Goal: Task Accomplishment & Management: Manage account settings

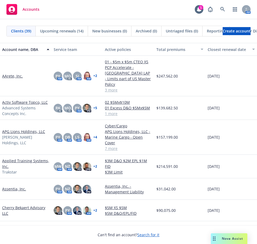
click at [17, 73] on link "AArete, Inc." at bounding box center [12, 76] width 21 height 6
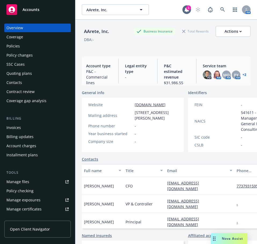
click at [27, 180] on div "Manage files" at bounding box center [17, 181] width 23 height 9
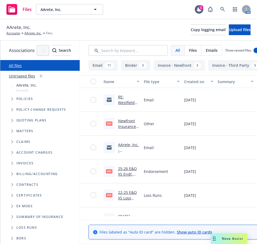
scroll to position [4, 0]
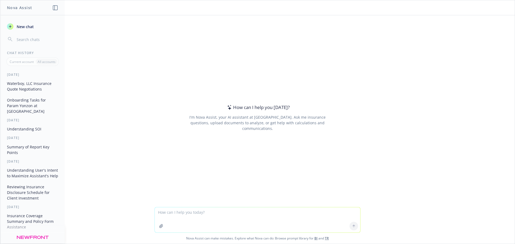
click at [27, 25] on span "New chat" at bounding box center [25, 27] width 18 height 6
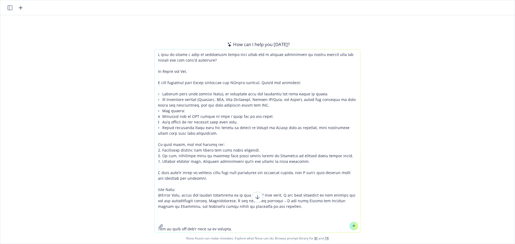
click at [242, 225] on textarea at bounding box center [257, 141] width 205 height 183
click at [246, 225] on textarea at bounding box center [257, 141] width 205 height 183
click at [244, 228] on textarea at bounding box center [257, 141] width 205 height 183
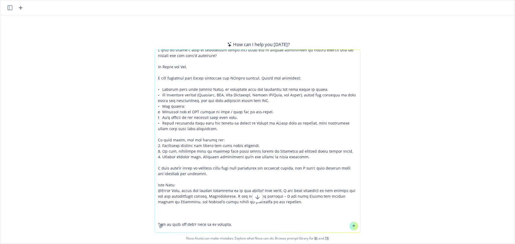
paste textarea "Hi Ashley! I just left you a voicemail and wanted to follow up by email. As Mas…"
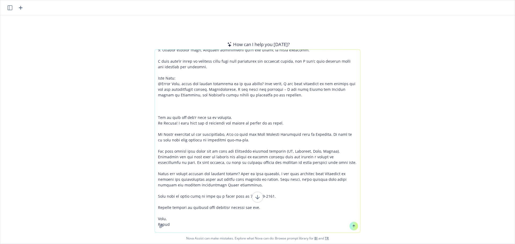
type textarea "I need to create a spec on salesforce about this issue can u pleasse suymmarize…"
click at [355, 226] on div at bounding box center [353, 226] width 13 height 13
click at [354, 225] on button at bounding box center [353, 226] width 9 height 9
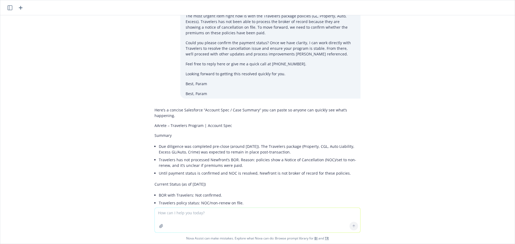
scroll to position [187, 0]
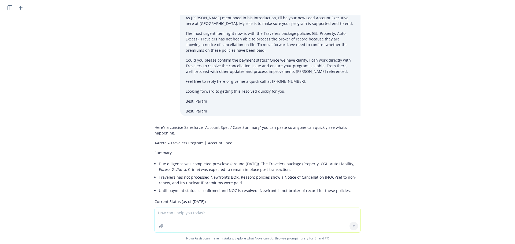
drag, startPoint x: 158, startPoint y: 138, endPoint x: 151, endPoint y: 139, distance: 7.6
click at [158, 140] on p "AArete – Travelers Program | Account Spec" at bounding box center [257, 143] width 206 height 6
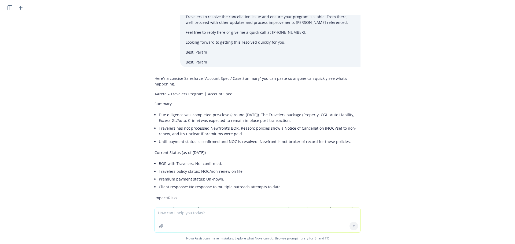
scroll to position [240, 0]
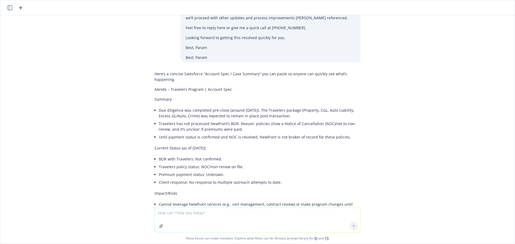
click at [159, 106] on li "Due diligence was completed pre-close (around [DATE]). The Travelers package (P…" at bounding box center [260, 112] width 202 height 13
drag, startPoint x: 237, startPoint y: 113, endPoint x: 232, endPoint y: 112, distance: 5.4
click at [237, 113] on li "Due diligence was completed pre-close (around [DATE]). The Travelers package (P…" at bounding box center [260, 112] width 202 height 13
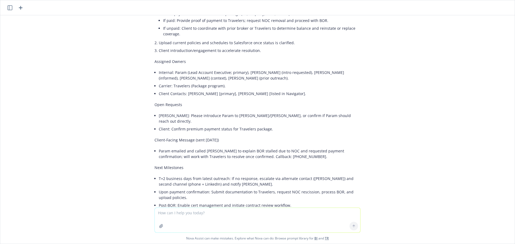
scroll to position [562, 0]
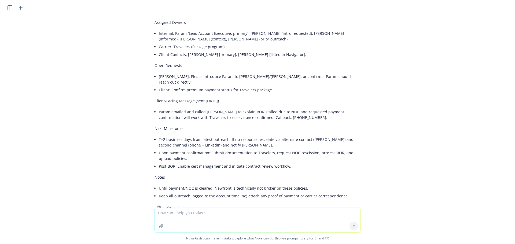
click at [207, 221] on textarea at bounding box center [257, 220] width 205 height 25
type textarea "please keep this under 5 sentneces"
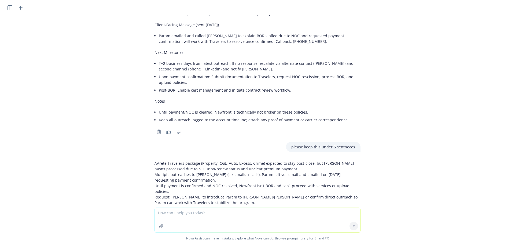
scroll to position [638, 0]
click at [150, 158] on div "AArete Travelers package (Property, CGL, Auto, Excess, Crime) expected to stay …" at bounding box center [257, 187] width 214 height 59
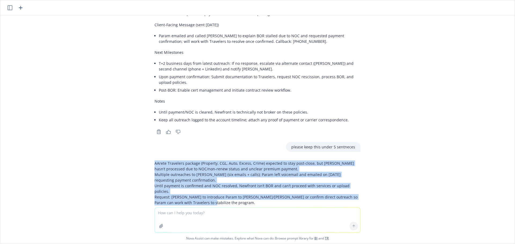
drag, startPoint x: 150, startPoint y: 145, endPoint x: 199, endPoint y: 182, distance: 61.0
click at [199, 182] on p "AArete Travelers package (Property, CGL, Auto, Excess, Crime) expected to stay …" at bounding box center [257, 183] width 206 height 45
click at [209, 175] on p "AArete Travelers package (Property, CGL, Auto, Excess, Crime) expected to stay …" at bounding box center [257, 183] width 206 height 45
drag, startPoint x: 207, startPoint y: 180, endPoint x: 144, endPoint y: 145, distance: 72.2
click at [144, 145] on div "I need to create a spec on salesforce about this issue can u pleasse suymmarize…" at bounding box center [257, 111] width 514 height 192
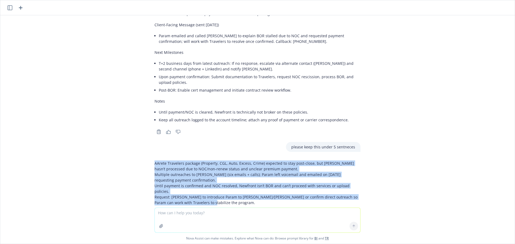
copy p "AArete Travelers package (Property, CGL, Auto, Excess, Crime) expected to stay …"
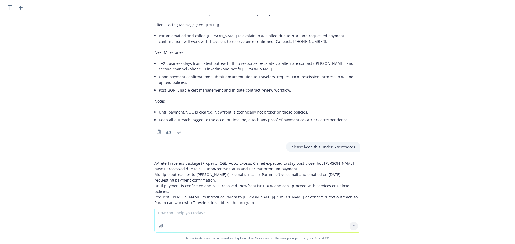
click at [193, 221] on textarea at bounding box center [257, 220] width 205 height 25
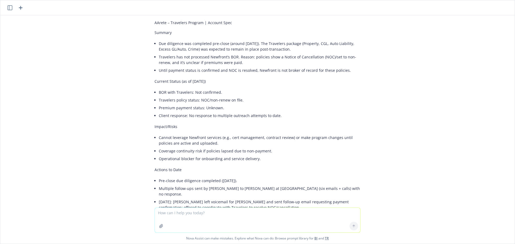
scroll to position [209, 0]
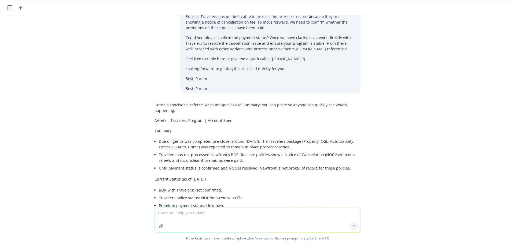
click at [154, 128] on p "Summary" at bounding box center [257, 131] width 206 height 6
drag, startPoint x: 148, startPoint y: 117, endPoint x: 227, endPoint y: 116, distance: 79.4
copy p "AArete – Travelers Program | Account Spec"
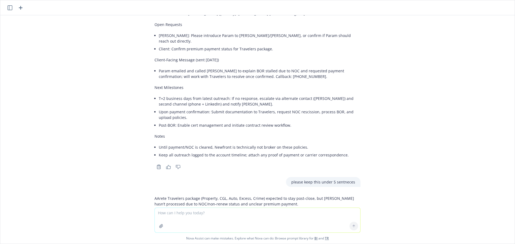
scroll to position [638, 0]
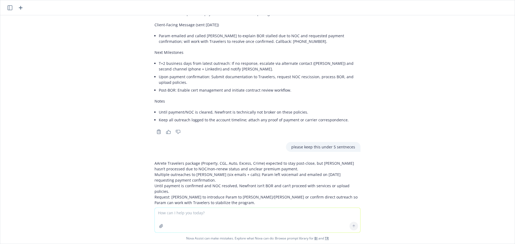
click at [187, 210] on textarea at bounding box center [257, 220] width 205 height 25
type textarea "h"
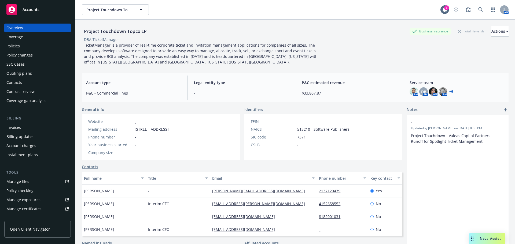
click at [32, 12] on span "Accounts" at bounding box center [31, 10] width 17 height 4
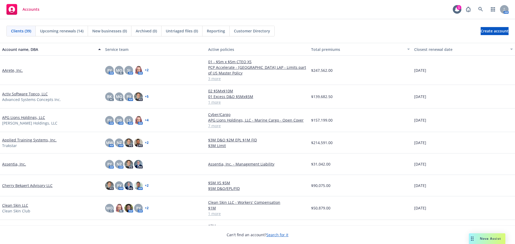
drag, startPoint x: 66, startPoint y: 30, endPoint x: 75, endPoint y: 35, distance: 10.1
click at [66, 30] on span "Upcoming renewals (14)" at bounding box center [61, 31] width 43 height 6
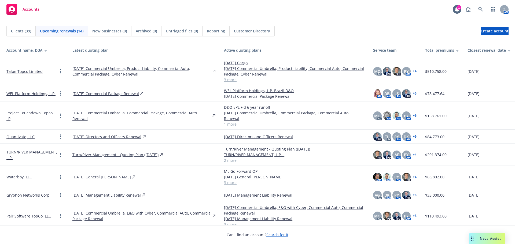
click at [25, 31] on span "Clients (39)" at bounding box center [21, 31] width 20 height 6
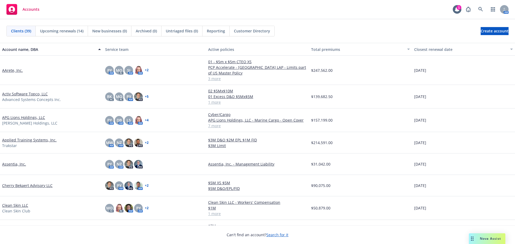
click at [7, 72] on link "AArete, Inc." at bounding box center [12, 71] width 21 height 6
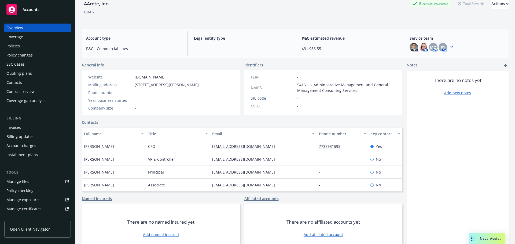
scroll to position [36, 0]
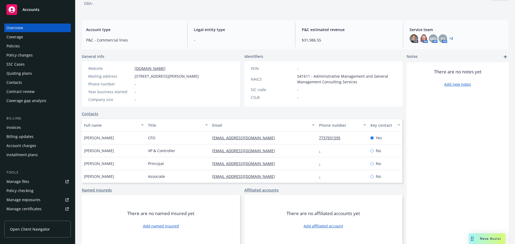
click at [24, 12] on span "Accounts" at bounding box center [31, 10] width 17 height 4
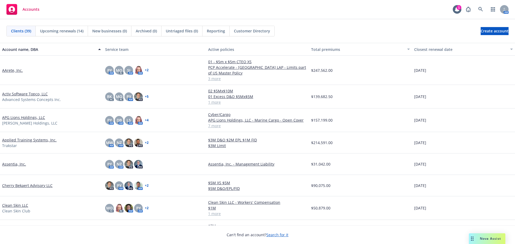
click at [22, 93] on link "Activ Software Topco, LLC" at bounding box center [25, 94] width 46 height 6
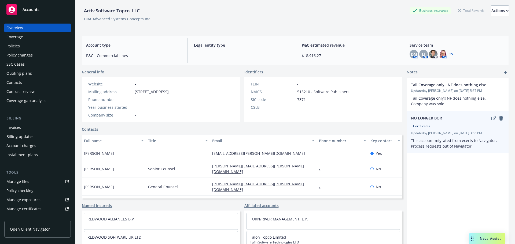
scroll to position [27, 0]
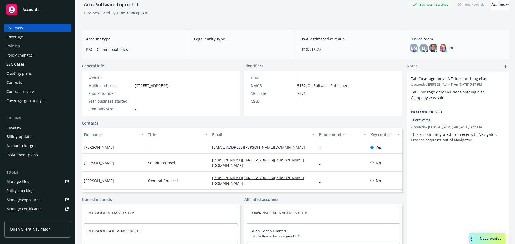
click at [503, 66] on icon "add" at bounding box center [504, 66] width 3 height 3
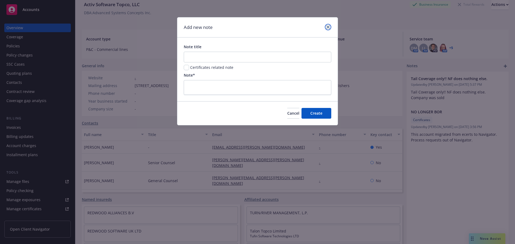
click at [329, 29] on link "close" at bounding box center [328, 27] width 6 height 6
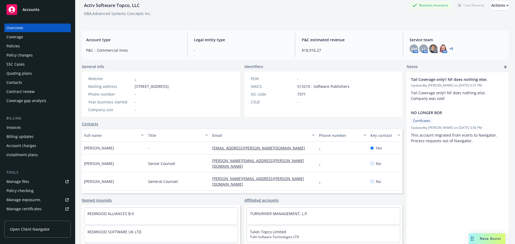
scroll to position [50, 0]
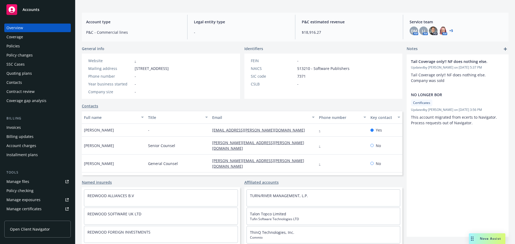
click at [23, 5] on div "Accounts" at bounding box center [37, 9] width 62 height 11
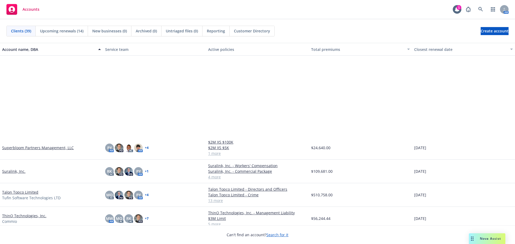
scroll to position [667, 0]
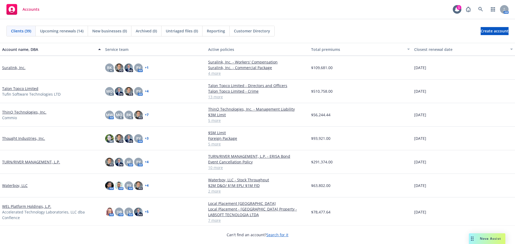
click at [38, 162] on link "TURN/RIVER MANAGEMENT, L.P." at bounding box center [31, 162] width 58 height 6
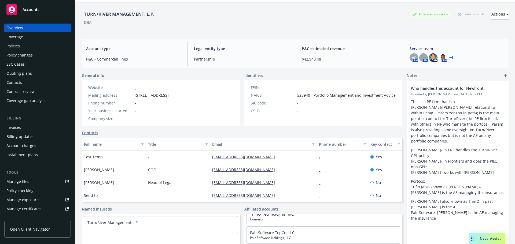
click at [35, 12] on div "Accounts" at bounding box center [37, 9] width 62 height 11
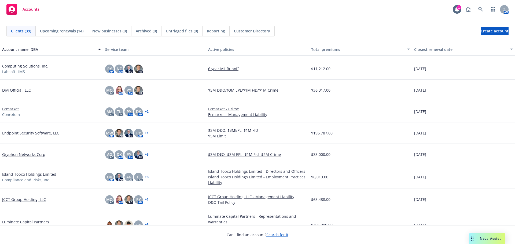
scroll to position [188, 0]
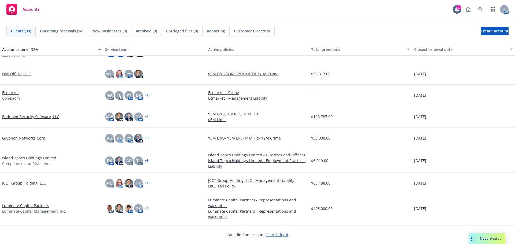
drag, startPoint x: 76, startPoint y: 90, endPoint x: 74, endPoint y: 95, distance: 5.9
click at [76, 90] on div "Ecmarket Conexiom" at bounding box center [51, 95] width 99 height 11
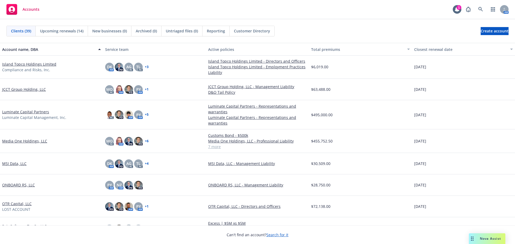
scroll to position [258, 0]
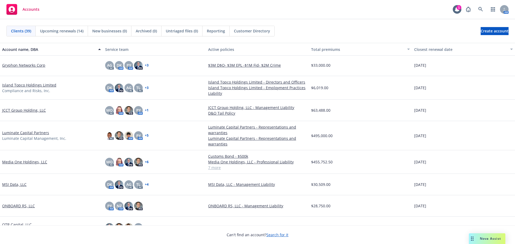
click at [28, 163] on link "Media One Holdings, LLC" at bounding box center [24, 162] width 45 height 6
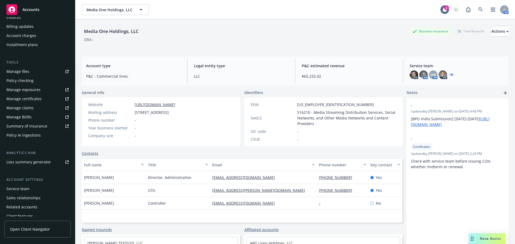
scroll to position [123, 0]
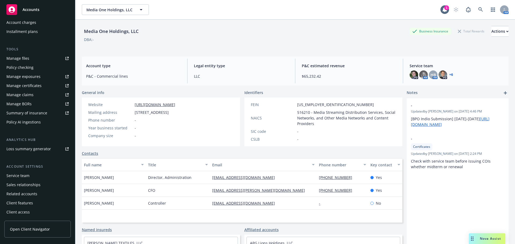
click at [32, 176] on div "Service team" at bounding box center [37, 176] width 62 height 9
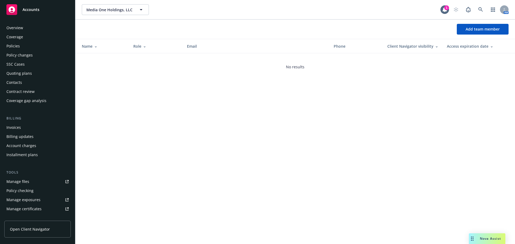
scroll to position [123, 0]
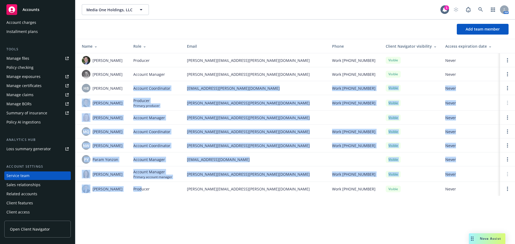
drag, startPoint x: 141, startPoint y: 192, endPoint x: 114, endPoint y: 91, distance: 104.5
click at [115, 90] on tbody "Bryan Martin Producer bryan.martin@newfront.com Work (415) 302-4309 Visible Nev…" at bounding box center [294, 124] width 439 height 143
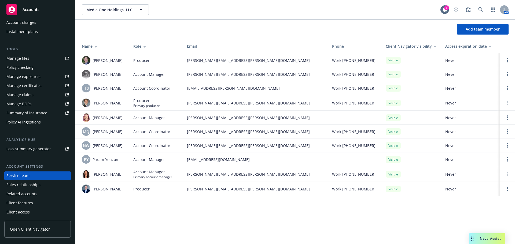
click at [108, 42] on th "Name" at bounding box center [102, 46] width 54 height 14
drag, startPoint x: 434, startPoint y: 161, endPoint x: 453, endPoint y: 160, distance: 18.3
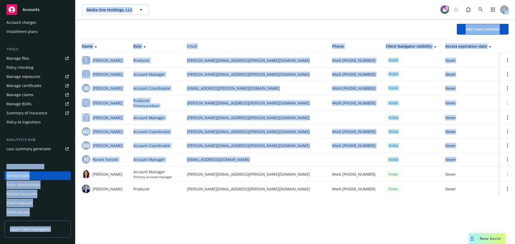
drag, startPoint x: 402, startPoint y: 159, endPoint x: 81, endPoint y: 154, distance: 321.0
click at [75, 155] on div "Accounts Overview Coverage Policies Policy changes SSC Cases Quoting plans Cont…" at bounding box center [257, 122] width 515 height 244
click at [228, 212] on div "Media One Holdings, LLC Media One Holdings, LLC 1 AM Add team member Name Role …" at bounding box center [294, 122] width 439 height 244
click at [230, 210] on div "Media One Holdings, LLC Media One Holdings, LLC 1 AM Add team member Name Role …" at bounding box center [294, 122] width 439 height 244
drag, startPoint x: 38, startPoint y: 8, endPoint x: 54, endPoint y: 21, distance: 21.1
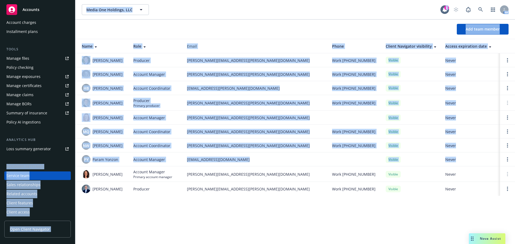
click at [38, 8] on span "Accounts" at bounding box center [31, 10] width 17 height 4
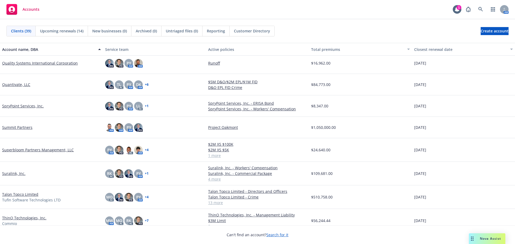
scroll to position [667, 0]
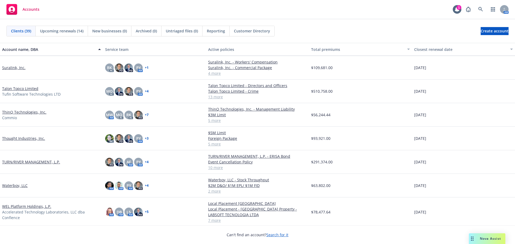
click at [42, 160] on link "TURN/RIVER MANAGEMENT, L.P." at bounding box center [31, 162] width 58 height 6
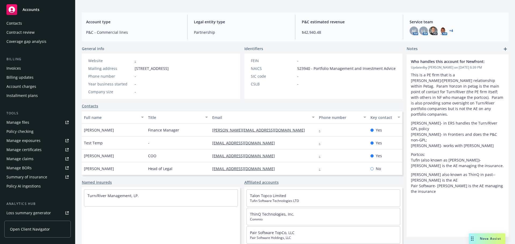
scroll to position [123, 0]
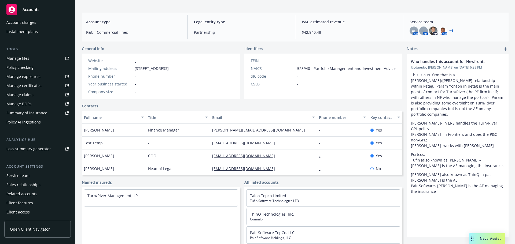
click at [31, 210] on div "Client access" at bounding box center [37, 212] width 62 height 9
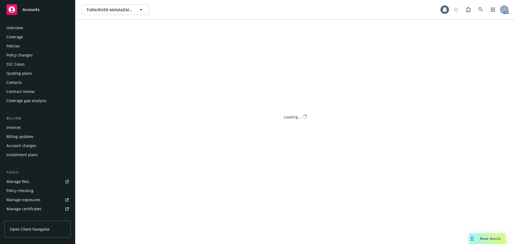
scroll to position [123, 0]
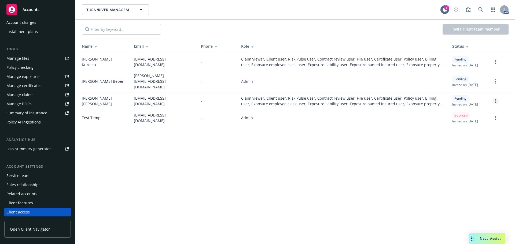
click at [493, 104] on link "more" at bounding box center [495, 101] width 6 height 6
click at [483, 120] on link "Re-send invite" at bounding box center [474, 118] width 47 height 11
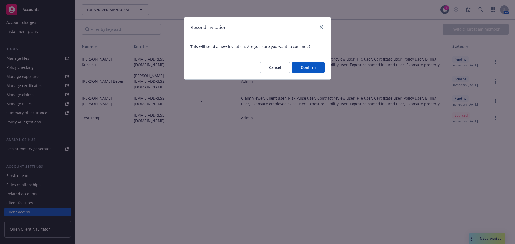
click at [303, 67] on button "Confirm" at bounding box center [308, 67] width 32 height 11
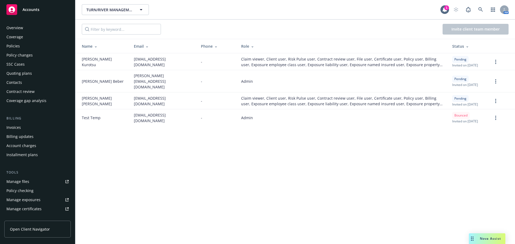
click at [38, 9] on span "Accounts" at bounding box center [31, 10] width 17 height 4
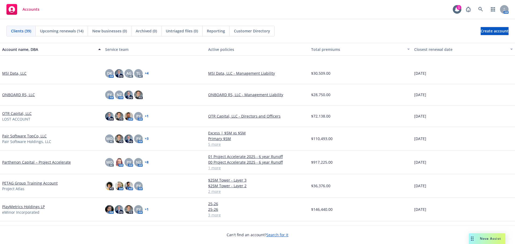
scroll to position [392, 0]
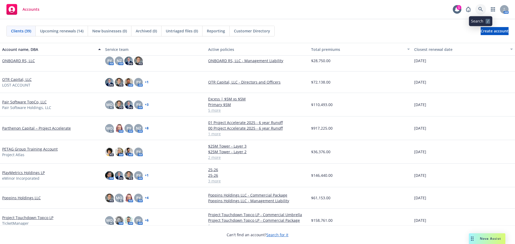
click at [477, 10] on link at bounding box center [480, 9] width 11 height 11
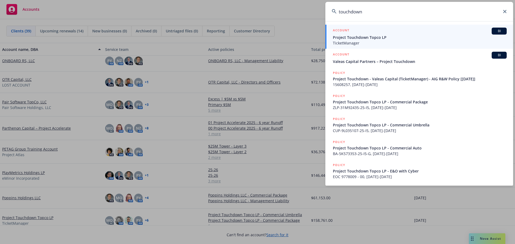
type input "touchdown"
click at [500, 28] on div "BI" at bounding box center [498, 31] width 15 height 7
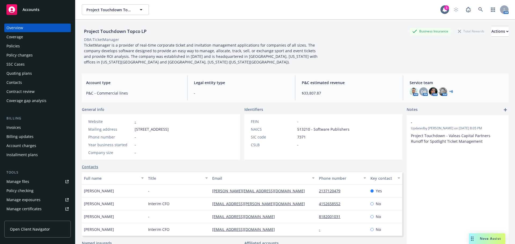
click at [27, 47] on div "Policies" at bounding box center [37, 46] width 62 height 9
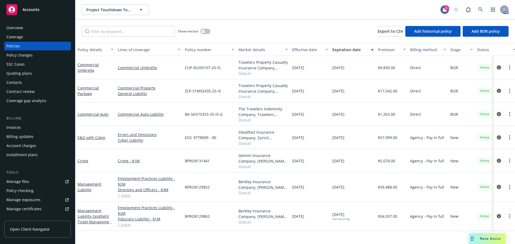
click at [95, 142] on div "E&O with Cyber" at bounding box center [95, 137] width 40 height 23
click at [94, 140] on div "E&O with Cyber" at bounding box center [95, 138] width 36 height 6
click at [95, 137] on link "E&O with Cyber" at bounding box center [91, 137] width 28 height 5
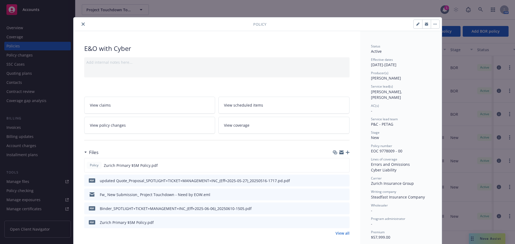
scroll to position [107, 0]
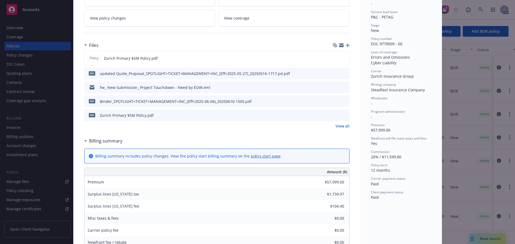
click at [334, 114] on icon "download file" at bounding box center [335, 115] width 4 height 4
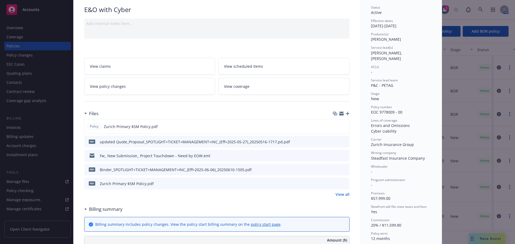
scroll to position [0, 0]
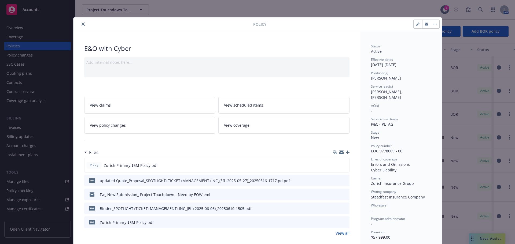
click at [475, 46] on div "Policy E&O with Cyber Add internal notes here... View claims View scheduled ite…" at bounding box center [257, 122] width 515 height 244
click at [83, 25] on button "close" at bounding box center [83, 24] width 6 height 6
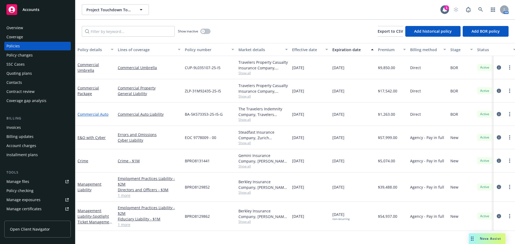
click at [92, 113] on link "Commercial Auto" at bounding box center [92, 114] width 31 height 5
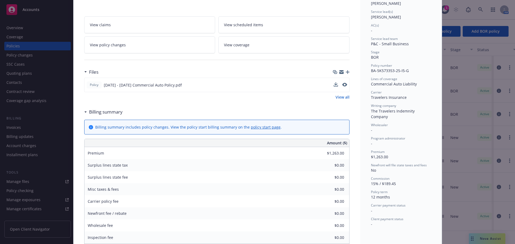
scroll to position [54, 0]
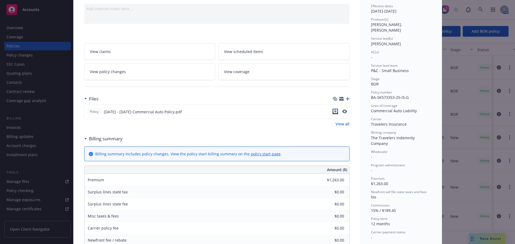
click at [334, 112] on icon "download file" at bounding box center [334, 110] width 3 height 3
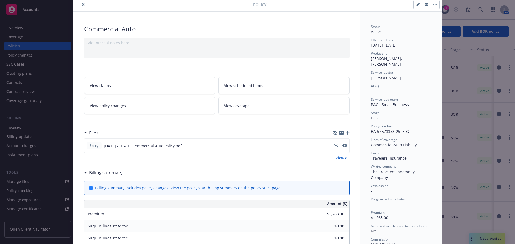
scroll to position [0, 0]
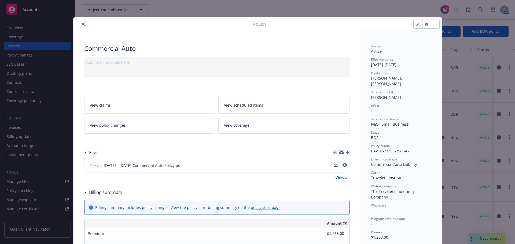
click at [83, 28] on div "Policy" at bounding box center [257, 24] width 368 height 14
click at [80, 24] on button "close" at bounding box center [83, 24] width 6 height 6
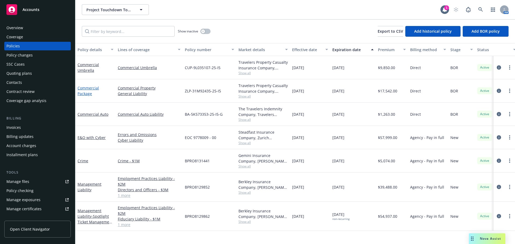
click at [87, 87] on link "Commercial Package" at bounding box center [87, 91] width 21 height 11
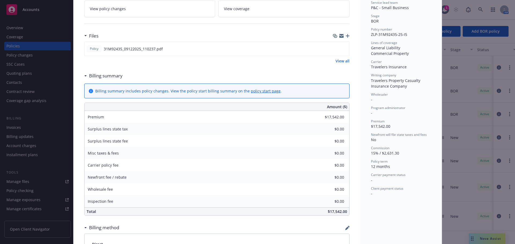
scroll to position [107, 0]
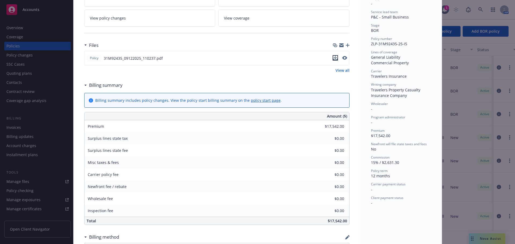
click at [334, 58] on icon "download file" at bounding box center [334, 57] width 3 height 3
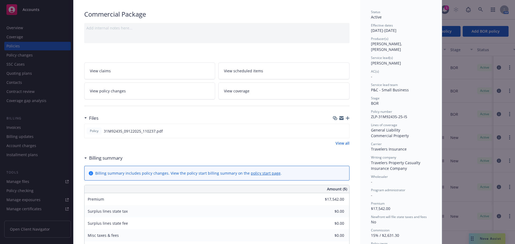
scroll to position [0, 0]
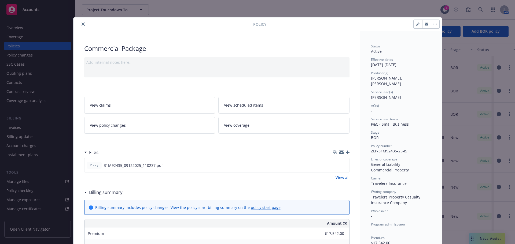
click at [83, 26] on div at bounding box center [164, 24] width 177 height 6
click at [82, 23] on icon "close" at bounding box center [83, 24] width 3 height 3
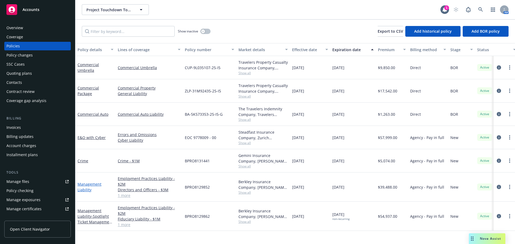
click at [93, 183] on link "Management Liability" at bounding box center [89, 187] width 24 height 11
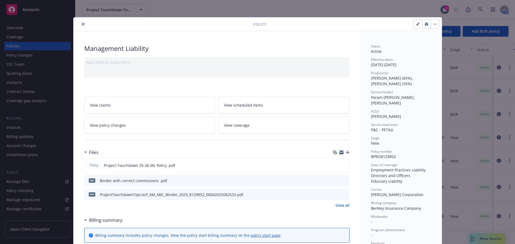
click at [83, 25] on button "close" at bounding box center [83, 24] width 6 height 6
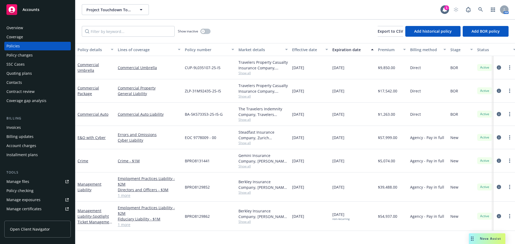
click at [82, 25] on div "Show inactive Export to CSV Add historical policy Add BOR policy" at bounding box center [294, 32] width 439 height 24
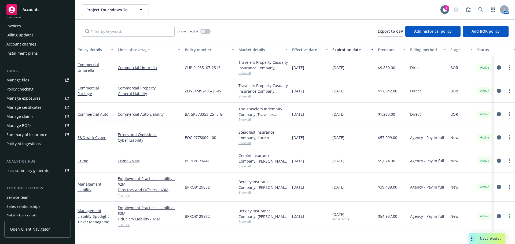
scroll to position [123, 0]
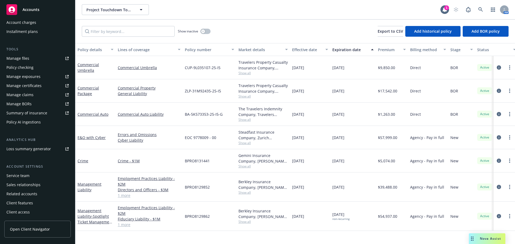
click at [35, 178] on div "Service team" at bounding box center [37, 176] width 62 height 9
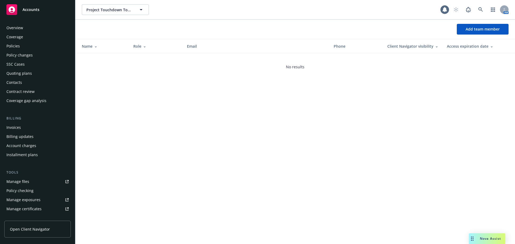
scroll to position [123, 0]
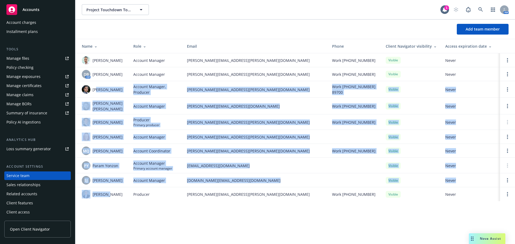
drag, startPoint x: 108, startPoint y: 157, endPoint x: 98, endPoint y: 83, distance: 74.4
click at [98, 83] on tbody "Adnan Shaikh Account Manager adnan.shaikh@newfront.com Work (650) 384-5874 Visi…" at bounding box center [294, 127] width 439 height 148
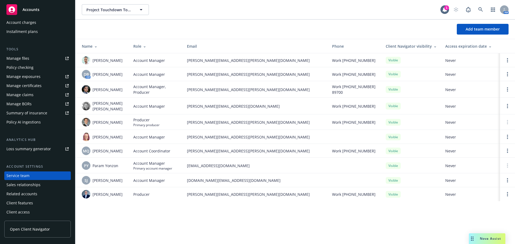
click at [133, 189] on td "Producer" at bounding box center [156, 194] width 54 height 14
drag, startPoint x: 102, startPoint y: 134, endPoint x: 95, endPoint y: 120, distance: 15.7
click at [96, 122] on tbody "Adnan Shaikh Account Manager adnan.shaikh@newfront.com Work (650) 384-5874 Visi…" at bounding box center [294, 127] width 439 height 148
click at [134, 135] on span "Account Manager" at bounding box center [149, 137] width 32 height 6
drag, startPoint x: 104, startPoint y: 73, endPoint x: 250, endPoint y: 72, distance: 145.6
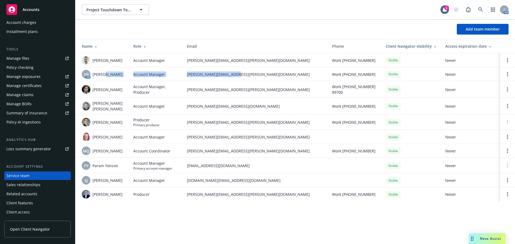
click at [250, 72] on tr "DB AM Daniel Burke Account Manager danny.burke@newfront.com Work (415) 686-0673…" at bounding box center [294, 74] width 439 height 14
click at [160, 82] on td "Account Manager, Producer" at bounding box center [156, 89] width 54 height 17
drag, startPoint x: 237, startPoint y: 75, endPoint x: 186, endPoint y: 76, distance: 50.7
click at [186, 76] on td "[PERSON_NAME][EMAIL_ADDRESS][PERSON_NAME][DOMAIN_NAME]" at bounding box center [255, 74] width 145 height 14
drag, startPoint x: 212, startPoint y: 134, endPoint x: 182, endPoint y: 132, distance: 29.3
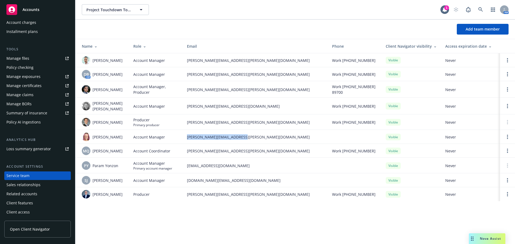
click at [182, 132] on tr "Melissa Walker Account Manager melissa.walker@newfront.com Visible Never" at bounding box center [294, 137] width 439 height 14
click at [182, 132] on td "Account Manager" at bounding box center [156, 137] width 54 height 14
copy tr "[PERSON_NAME][EMAIL_ADDRESS][PERSON_NAME][DOMAIN_NAME]"
drag, startPoint x: 99, startPoint y: 135, endPoint x: 177, endPoint y: 135, distance: 78.0
click at [175, 135] on tr "Melissa Walker Account Manager melissa.walker@newfront.com Visible Never" at bounding box center [294, 137] width 439 height 14
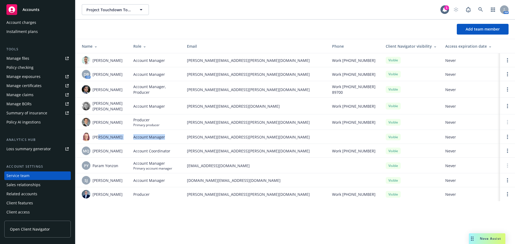
click at [423, 138] on div "Visible" at bounding box center [411, 137] width 51 height 7
drag, startPoint x: 176, startPoint y: 105, endPoint x: 171, endPoint y: 107, distance: 5.7
click at [171, 107] on tr "Mary Mark Account Manager mary.mark@newfront.com Work (206) 947-8656 Visible Ne…" at bounding box center [294, 106] width 439 height 17
copy tr "[PERSON_NAME][EMAIL_ADDRESS][DOMAIN_NAME]"
click at [236, 77] on td "[PERSON_NAME][EMAIL_ADDRESS][PERSON_NAME][DOMAIN_NAME]" at bounding box center [255, 74] width 145 height 14
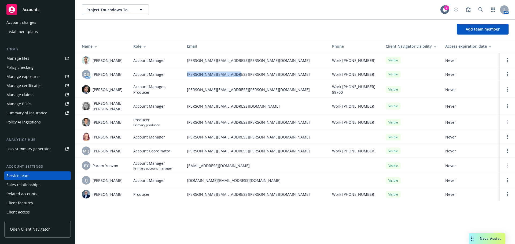
drag, startPoint x: 242, startPoint y: 74, endPoint x: 180, endPoint y: 74, distance: 62.2
click at [180, 75] on tr "DB AM Daniel Burke Account Manager danny.burke@newfront.com Work (415) 686-0673…" at bounding box center [294, 74] width 439 height 14
copy tr "[PERSON_NAME][EMAIL_ADDRESS][PERSON_NAME][DOMAIN_NAME]"
click at [31, 214] on div "Client access" at bounding box center [37, 212] width 62 height 9
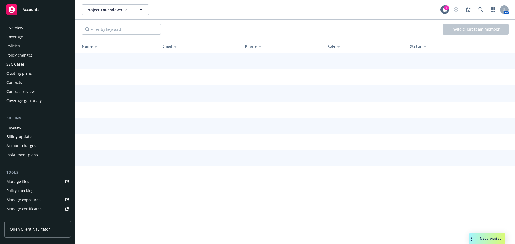
scroll to position [123, 0]
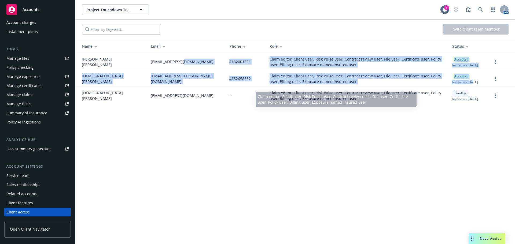
drag, startPoint x: 469, startPoint y: 83, endPoint x: 147, endPoint y: 61, distance: 322.5
click at [147, 61] on tbody "Ashley Barrett abarrett@ticketmanager.com 8182001031 Claim editor, Client user,…" at bounding box center [294, 78] width 439 height 51
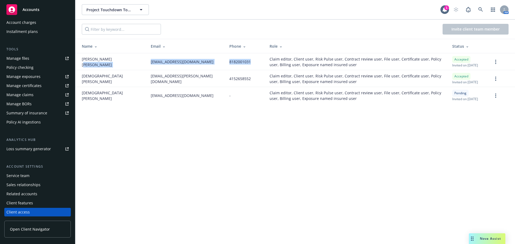
drag, startPoint x: 200, startPoint y: 69, endPoint x: 226, endPoint y: 76, distance: 27.0
click at [217, 70] on tr "Ashley Barrett abarrett@ticketmanager.com 8182001031 Claim editor, Client user,…" at bounding box center [294, 61] width 439 height 17
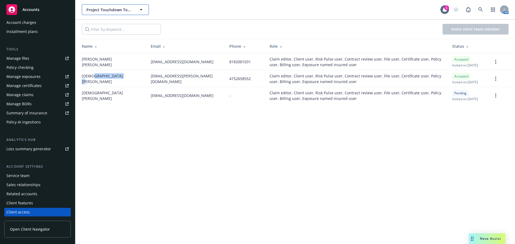
click at [135, 10] on button "Project Touchdown Topco LP" at bounding box center [115, 9] width 67 height 11
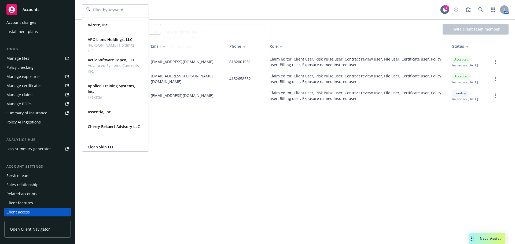
click at [202, 173] on div "AArete, Inc. Type Commercial APG Lions Holdings, LLC Stinson Holdings, LLC Type…" at bounding box center [294, 122] width 439 height 244
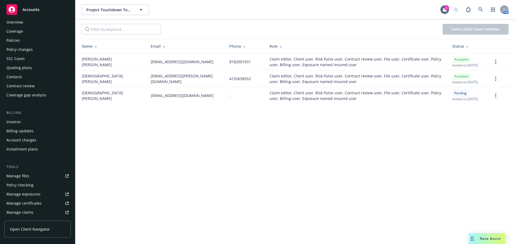
scroll to position [0, 0]
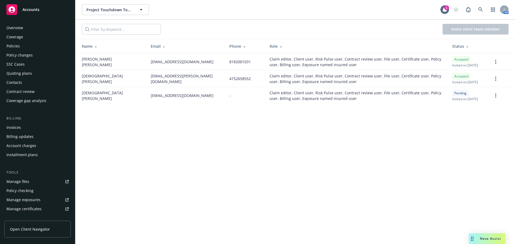
click at [35, 14] on div "Accounts" at bounding box center [37, 9] width 62 height 11
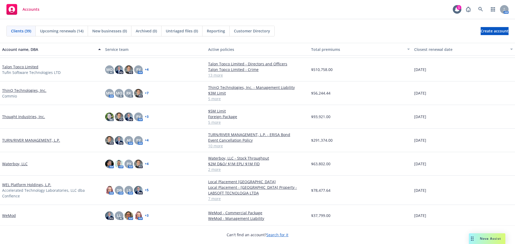
scroll to position [687, 0]
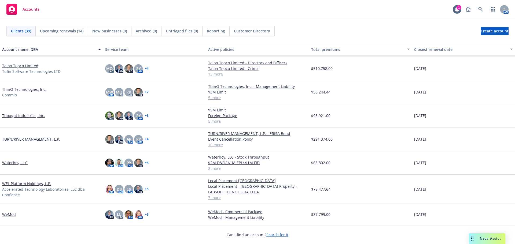
click at [22, 165] on div "Waterboy, LLC" at bounding box center [51, 163] width 103 height 24
click at [22, 164] on link "Waterboy, LLC" at bounding box center [14, 163] width 25 height 6
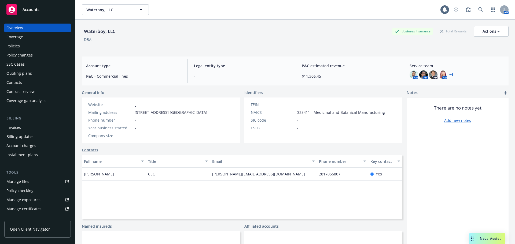
click at [26, 45] on div "Policies" at bounding box center [37, 46] width 62 height 9
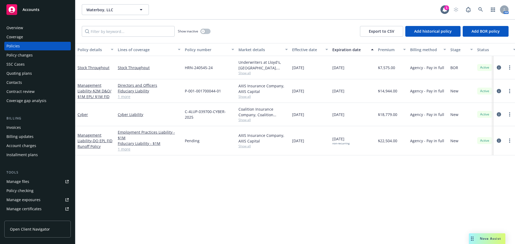
click at [35, 182] on link "Manage files" at bounding box center [37, 181] width 66 height 9
click at [23, 47] on div "Policies" at bounding box center [37, 46] width 62 height 9
click at [24, 47] on div "Policies" at bounding box center [37, 46] width 62 height 9
click at [124, 5] on button "Waterboy, LLC" at bounding box center [115, 9] width 67 height 11
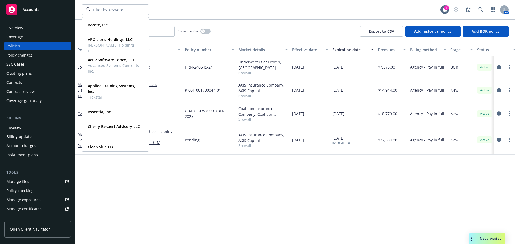
click at [182, 8] on div "AArete, Inc. Type Commercial APG Lions Holdings, LLC Stinson Holdings, LLC Type…" at bounding box center [261, 9] width 358 height 11
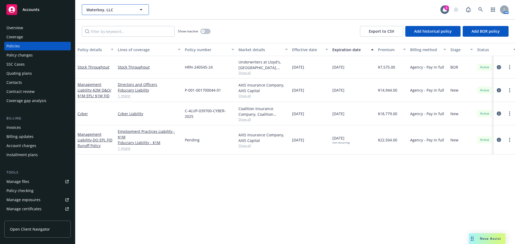
click at [128, 10] on span "Waterboy, LLC" at bounding box center [109, 10] width 46 height 6
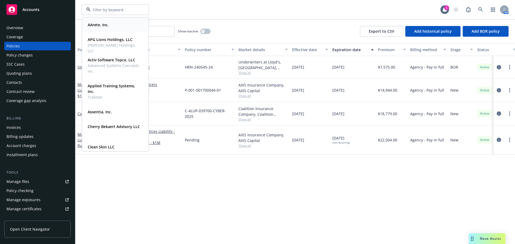
click at [116, 21] on div "AArete, Inc." at bounding box center [116, 25] width 60 height 8
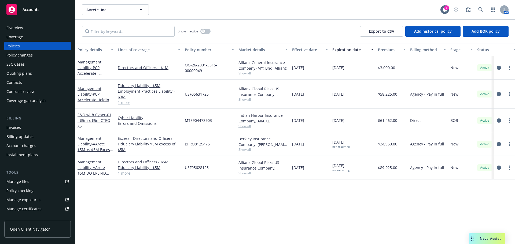
click at [127, 102] on link "1 more" at bounding box center [149, 103] width 63 height 6
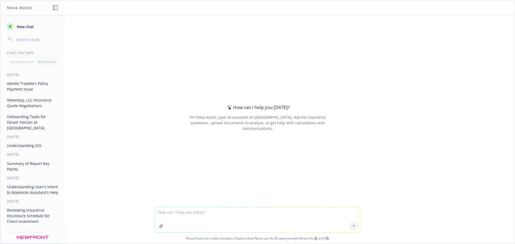
click at [25, 89] on button "AArete Travelers Policy Payment Issue" at bounding box center [32, 86] width 55 height 14
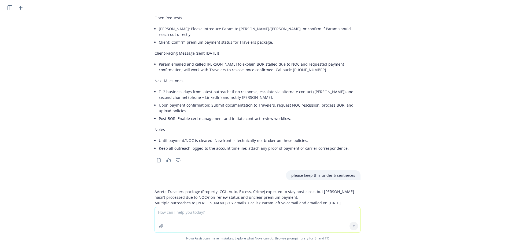
scroll to position [639, 0]
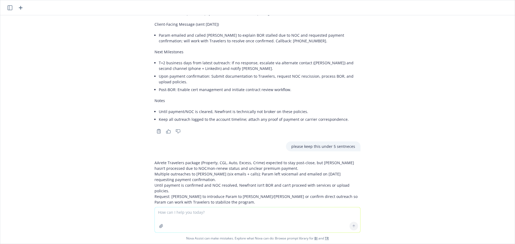
click at [195, 215] on textarea at bounding box center [257, 220] width 205 height 25
type textarea "h"
type textarea "why isnt"
click at [5, 8] on header at bounding box center [257, 7] width 514 height 15
click at [8, 9] on icon "button" at bounding box center [10, 7] width 5 height 5
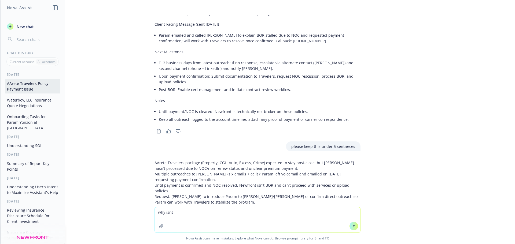
drag, startPoint x: 36, startPoint y: 101, endPoint x: 61, endPoint y: 108, distance: 26.1
click at [37, 100] on button "Waterboy, LLC Insurance Quote Negotiations" at bounding box center [32, 103] width 55 height 14
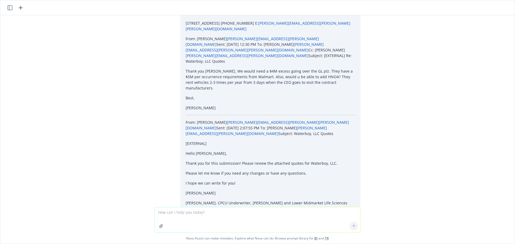
scroll to position [2970, 0]
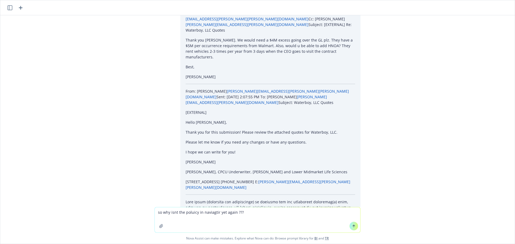
type textarea "so why isnt the poluicy in naviagtir yet again ???"
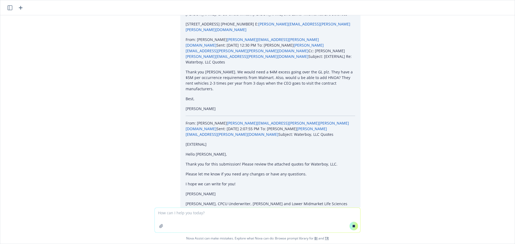
scroll to position [2928, 0]
drag, startPoint x: 186, startPoint y: 96, endPoint x: 263, endPoint y: 113, distance: 79.0
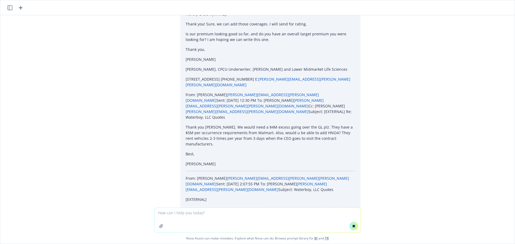
scroll to position [2901, 0]
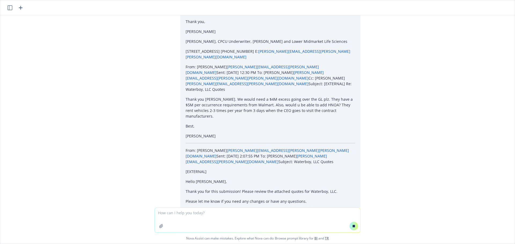
drag, startPoint x: 184, startPoint y: 68, endPoint x: 232, endPoint y: 105, distance: 60.7
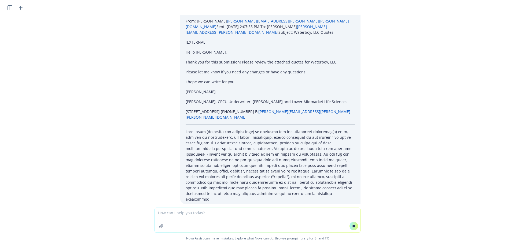
scroll to position [3081, 0]
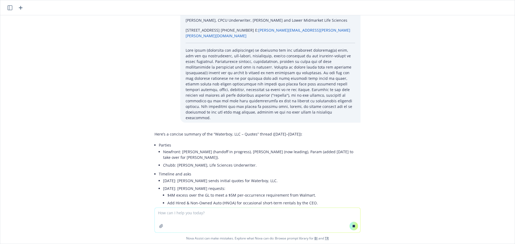
scroll to position [3112, 0]
drag, startPoint x: 159, startPoint y: 60, endPoint x: 231, endPoint y: 63, distance: 71.7
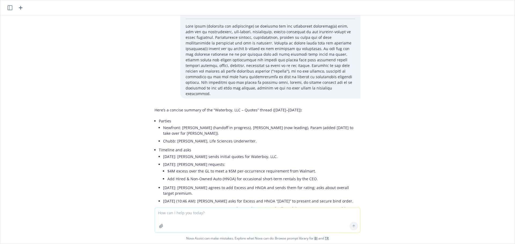
scroll to position [3138, 0]
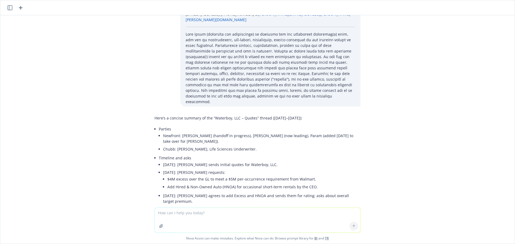
drag, startPoint x: 168, startPoint y: 58, endPoint x: 202, endPoint y: 73, distance: 37.2
drag, startPoint x: 228, startPoint y: 62, endPoint x: 179, endPoint y: 56, distance: 50.3
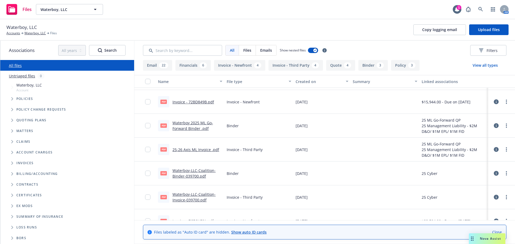
scroll to position [1120, 0]
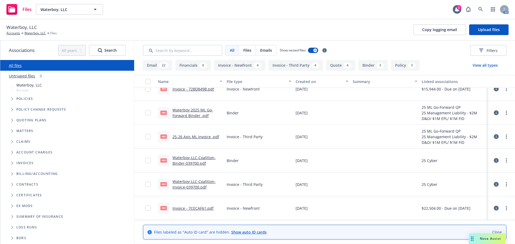
drag, startPoint x: 157, startPoint y: 60, endPoint x: 156, endPoint y: 64, distance: 4.3
click at [156, 60] on div "All Files Emails Show nested files Filters" at bounding box center [324, 50] width 380 height 19
click at [156, 64] on button "Email 22" at bounding box center [157, 65] width 29 height 11
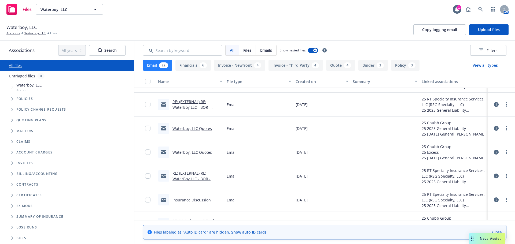
scroll to position [0, 0]
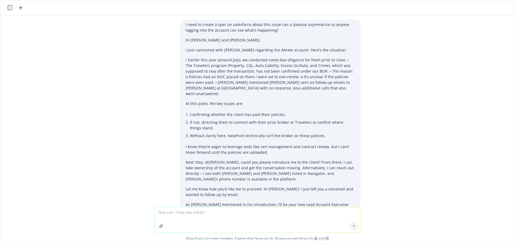
scroll to position [638, 0]
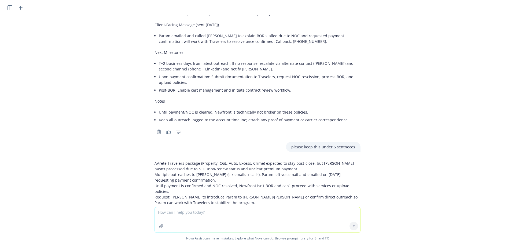
click at [20, 9] on icon "button" at bounding box center [20, 8] width 6 height 6
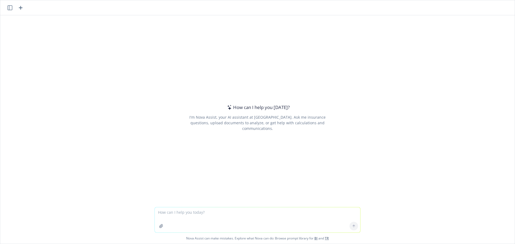
click at [159, 228] on icon "button" at bounding box center [161, 226] width 4 height 4
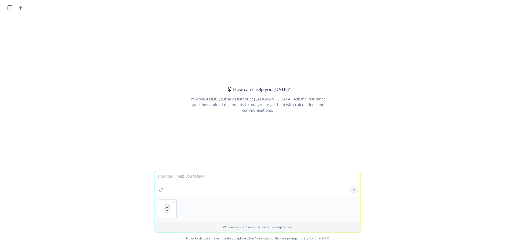
drag, startPoint x: 197, startPoint y: 184, endPoint x: 197, endPoint y: 179, distance: 5.4
click at [196, 184] on textarea at bounding box center [257, 183] width 205 height 25
click at [240, 181] on textarea "i want you to me to be my assistants and to organize everything into different …" at bounding box center [257, 183] width 205 height 25
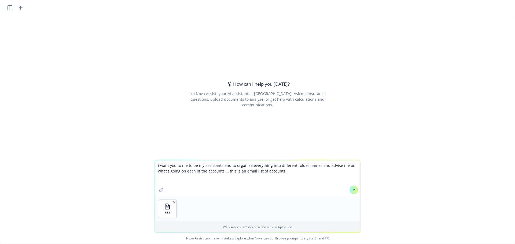
type textarea "i want you to me to be my assistants and to organize everything into different …"
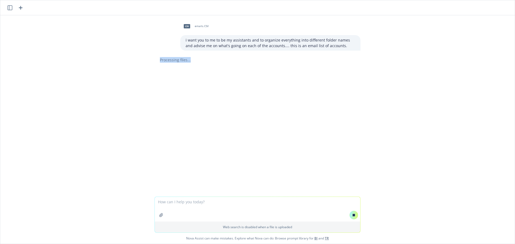
drag, startPoint x: 153, startPoint y: 60, endPoint x: 196, endPoint y: 64, distance: 43.1
click at [196, 64] on div "CSV emails.CSV i want you to me to be my assistants and to organize everything …" at bounding box center [257, 106] width 514 height 182
click at [175, 87] on div "CSV emails.CSV i want you to me to be my assistants and to organize everything …" at bounding box center [257, 106] width 514 height 182
drag, startPoint x: 157, startPoint y: 60, endPoint x: 200, endPoint y: 67, distance: 43.5
click at [196, 62] on div "Processing files..." at bounding box center [257, 60] width 206 height 6
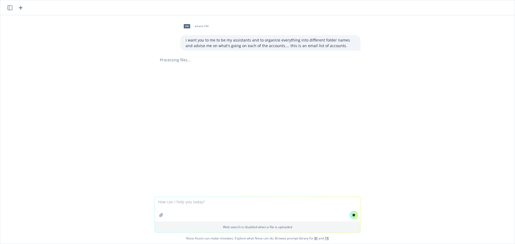
click at [167, 90] on div "CSV emails.CSV i want you to me to be my assistants and to organize everything …" at bounding box center [257, 106] width 514 height 182
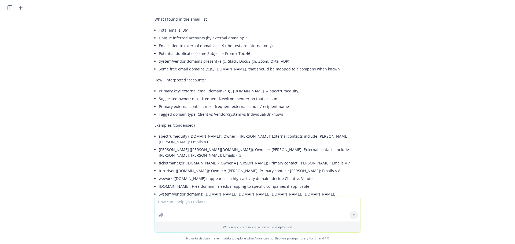
scroll to position [0, 0]
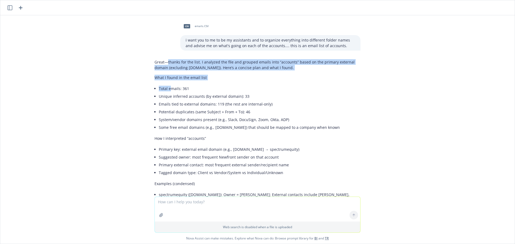
drag, startPoint x: 162, startPoint y: 61, endPoint x: 167, endPoint y: 91, distance: 30.4
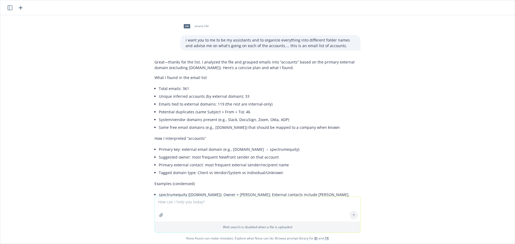
click at [161, 97] on li "Unique inferred accounts (by external domain): 33" at bounding box center [260, 96] width 202 height 8
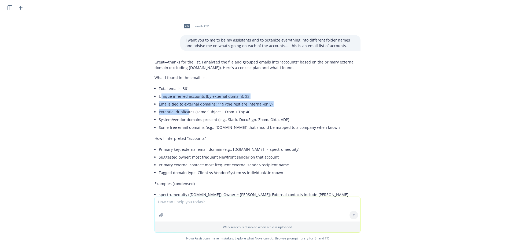
drag, startPoint x: 156, startPoint y: 96, endPoint x: 187, endPoint y: 120, distance: 38.9
click at [186, 119] on ul "Total emails: 361 Unique inferred accounts (by external domain): 33 Emails tied…" at bounding box center [260, 108] width 202 height 47
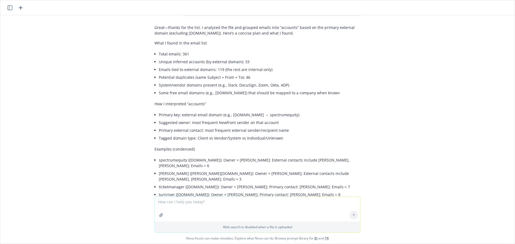
scroll to position [80, 0]
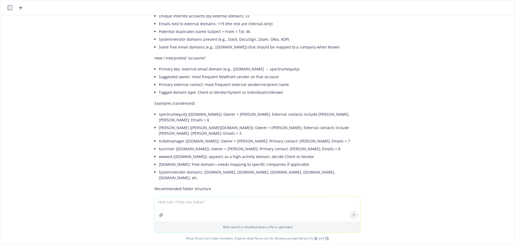
drag, startPoint x: 182, startPoint y: 66, endPoint x: 168, endPoint y: 71, distance: 15.1
click at [182, 66] on li "Primary key: external email domain (e.g., spectrumequity.com → spectrumequity)" at bounding box center [260, 69] width 202 height 8
drag, startPoint x: 198, startPoint y: 77, endPoint x: 230, endPoint y: 83, distance: 32.4
click at [230, 81] on ul "Primary key: external email domain (e.g., spectrumequity.com → spectrumequity) …" at bounding box center [260, 80] width 202 height 31
drag, startPoint x: 222, startPoint y: 95, endPoint x: 193, endPoint y: 91, distance: 29.3
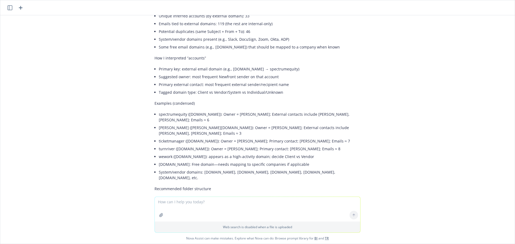
click at [222, 95] on li "Tagged domain type: Client vs Vendor/System vs Individual/Unknown" at bounding box center [260, 92] width 202 height 8
drag, startPoint x: 165, startPoint y: 75, endPoint x: 228, endPoint y: 79, distance: 62.8
click at [228, 78] on li "Suggested owner: most frequent Newfront sender on that account" at bounding box center [260, 77] width 202 height 8
click at [225, 92] on li "Tagged domain type: Client vs Vendor/System vs Individual/Unknown" at bounding box center [260, 92] width 202 height 8
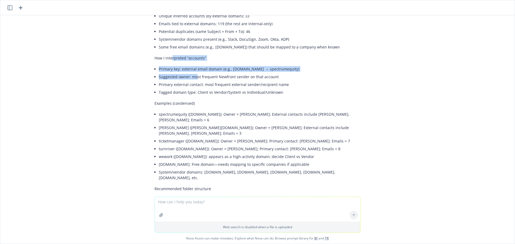
drag, startPoint x: 167, startPoint y: 58, endPoint x: 191, endPoint y: 83, distance: 34.3
click at [192, 80] on div "Great—thanks for the list. I analyzed the file and grouped emails into “account…" at bounding box center [257, 231] width 206 height 509
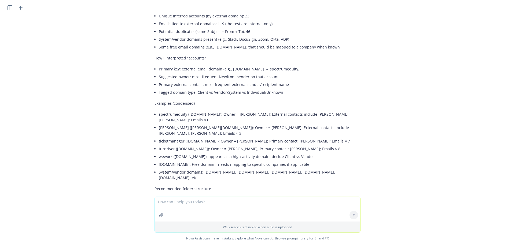
click at [188, 84] on li "Primary external contact: most frequent external sender/recipient name" at bounding box center [260, 85] width 202 height 8
drag, startPoint x: 174, startPoint y: 75, endPoint x: 267, endPoint y: 77, distance: 93.3
click at [265, 77] on li "Suggested owner: most frequent Newfront sender on that account" at bounding box center [260, 77] width 202 height 8
click at [283, 79] on li "Suggested owner: most frequent Newfront sender on that account" at bounding box center [260, 77] width 202 height 8
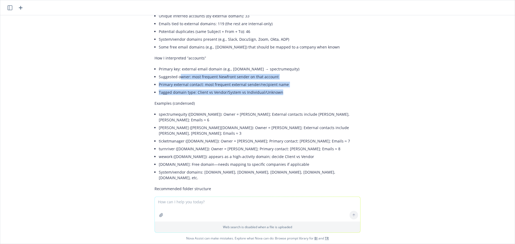
drag, startPoint x: 271, startPoint y: 91, endPoint x: 173, endPoint y: 72, distance: 99.7
click at [173, 72] on ul "Primary key: external email domain (e.g., spectrumequity.com → spectrumequity) …" at bounding box center [260, 80] width 202 height 31
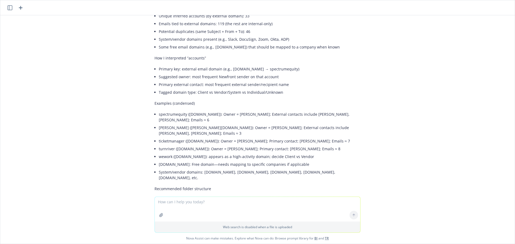
click at [170, 70] on li "Primary key: external email domain (e.g., spectrumequity.com → spectrumequity)" at bounding box center [260, 69] width 202 height 8
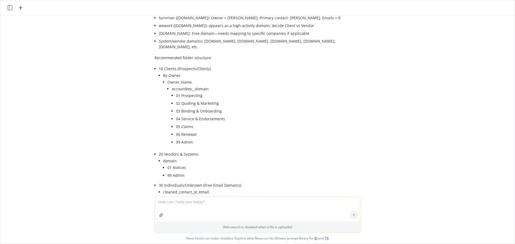
scroll to position [214, 0]
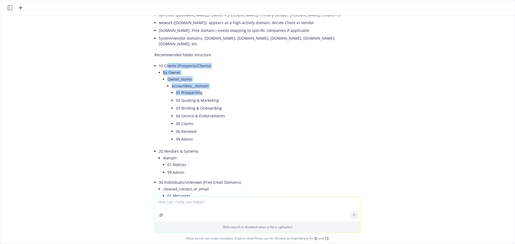
drag, startPoint x: 163, startPoint y: 60, endPoint x: 199, endPoint y: 93, distance: 48.9
click at [197, 87] on li "10 Clients (Prospects/Clients) By Owner Owner_Name accountkey__domain 01 Prospe…" at bounding box center [260, 105] width 202 height 86
click at [205, 105] on li "03 Binding & Onboarding" at bounding box center [268, 108] width 184 height 8
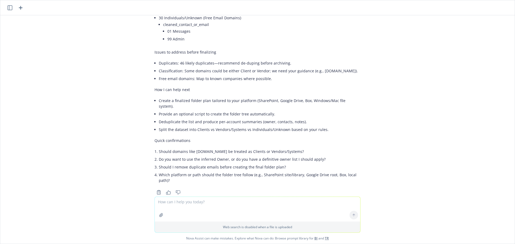
scroll to position [380, 0]
drag, startPoint x: 168, startPoint y: 138, endPoint x: 240, endPoint y: 145, distance: 71.7
click at [226, 147] on ul "Should domains like wework.com be treated as Clients or Vendors/Systems? Do you…" at bounding box center [260, 165] width 202 height 37
click at [241, 162] on li "Should I remove duplicate emails before creating the final folder plan?" at bounding box center [260, 166] width 202 height 8
drag, startPoint x: 157, startPoint y: 146, endPoint x: 258, endPoint y: 140, distance: 101.0
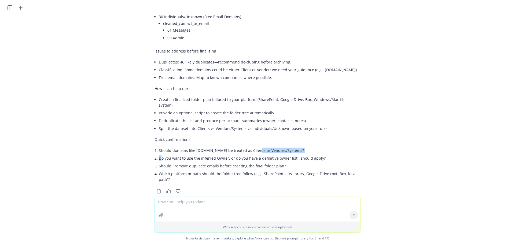
click at [256, 147] on ul "Should domains like wework.com be treated as Clients or Vendors/Systems? Do you…" at bounding box center [260, 165] width 202 height 37
click at [267, 154] on li "Do you want to use the inferred Owner, or do you have a definitive owner list I…" at bounding box center [260, 158] width 202 height 8
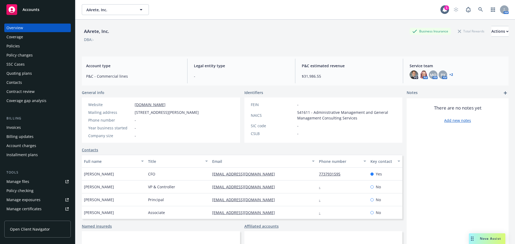
drag, startPoint x: 0, startPoint y: 0, endPoint x: 65, endPoint y: 23, distance: 69.2
click at [32, 10] on span "Accounts" at bounding box center [31, 10] width 17 height 4
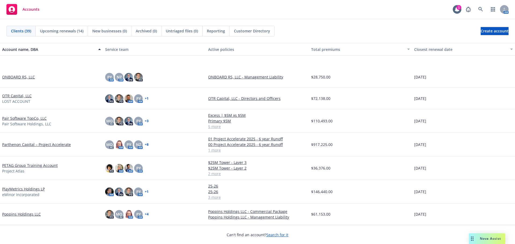
scroll to position [456, 0]
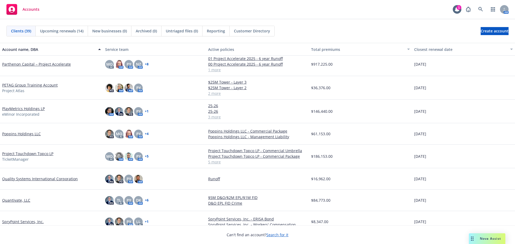
click at [46, 153] on link "Project Touchdown Topco LP" at bounding box center [27, 154] width 51 height 6
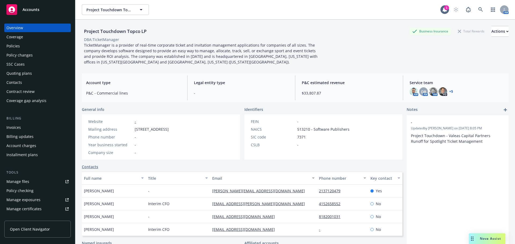
click at [33, 46] on div "Policies" at bounding box center [37, 46] width 62 height 9
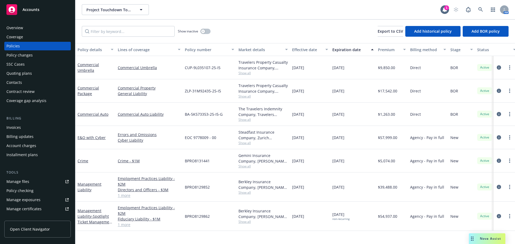
scroll to position [0, 78]
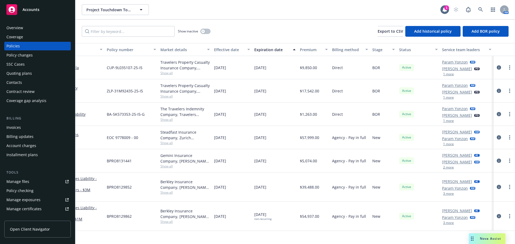
drag, startPoint x: 315, startPoint y: 138, endPoint x: 390, endPoint y: 136, distance: 75.1
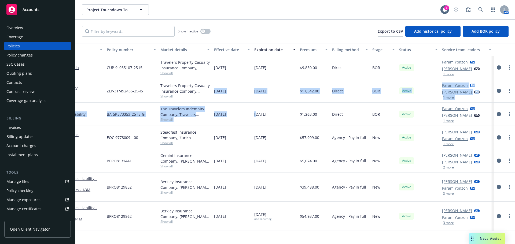
drag, startPoint x: 214, startPoint y: 88, endPoint x: 257, endPoint y: 109, distance: 47.6
click at [257, 109] on div "Commercial Umbrella Commercial Umbrella CUP-9L035107-25-I5 Travelers Property C…" at bounding box center [255, 131] width 517 height 150
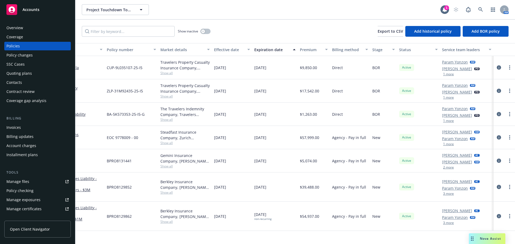
click at [228, 79] on div "01/29/2025" at bounding box center [232, 67] width 40 height 23
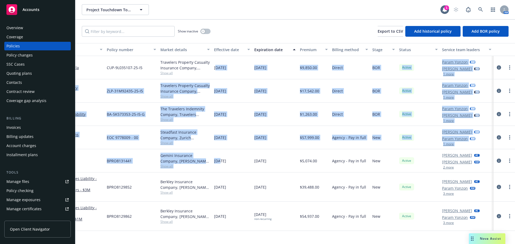
drag, startPoint x: 220, startPoint y: 77, endPoint x: 229, endPoint y: 164, distance: 86.8
click at [223, 159] on div "Commercial Umbrella Commercial Umbrella CUP-9L035107-25-I5 Travelers Property C…" at bounding box center [255, 131] width 517 height 150
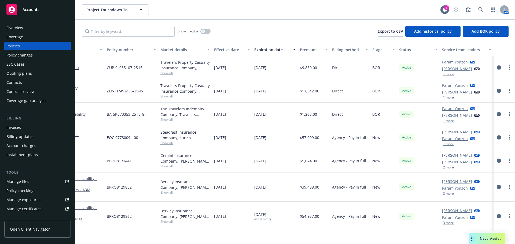
click at [231, 166] on div "06/06/2025" at bounding box center [232, 160] width 40 height 23
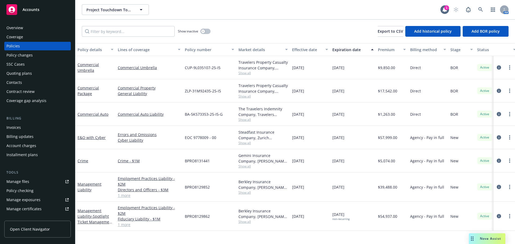
drag, startPoint x: 296, startPoint y: 157, endPoint x: 211, endPoint y: 154, distance: 85.3
click at [383, 31] on span "Export to CSV" at bounding box center [389, 31] width 25 height 5
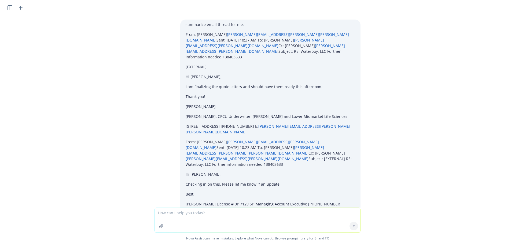
scroll to position [3164, 0]
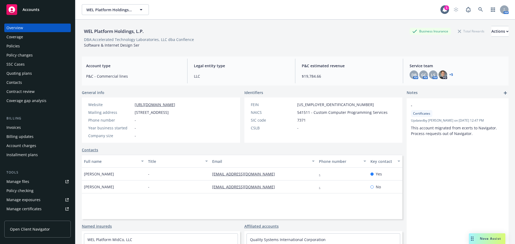
scroll to position [107, 0]
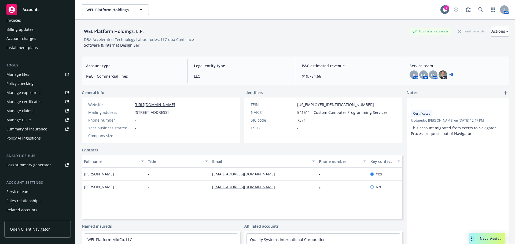
click at [40, 6] on div "Accounts" at bounding box center [37, 9] width 62 height 11
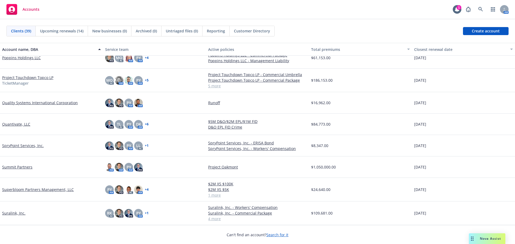
scroll to position [501, 0]
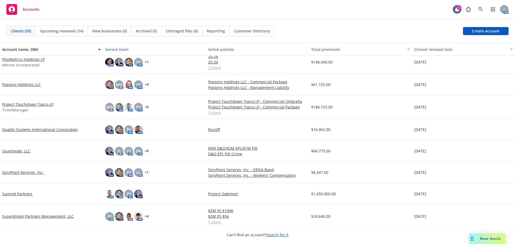
click at [45, 104] on link "Project Touchdown Topco LP" at bounding box center [27, 105] width 51 height 6
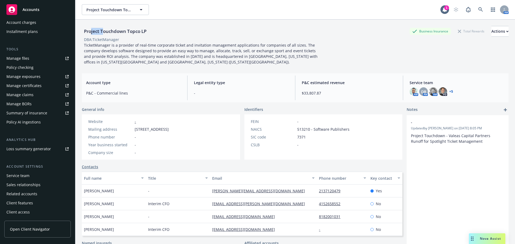
drag, startPoint x: 91, startPoint y: 32, endPoint x: 126, endPoint y: 33, distance: 35.1
click at [108, 31] on div "Project Touchdown Topco LP" at bounding box center [115, 31] width 67 height 7
click at [449, 92] on link "+ 5" at bounding box center [451, 91] width 4 height 3
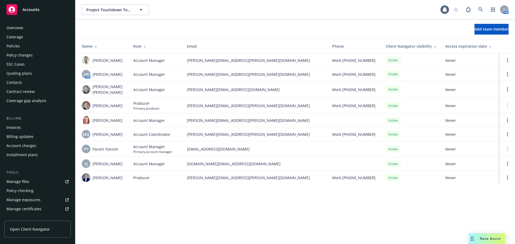
scroll to position [123, 0]
